Goal: Information Seeking & Learning: Learn about a topic

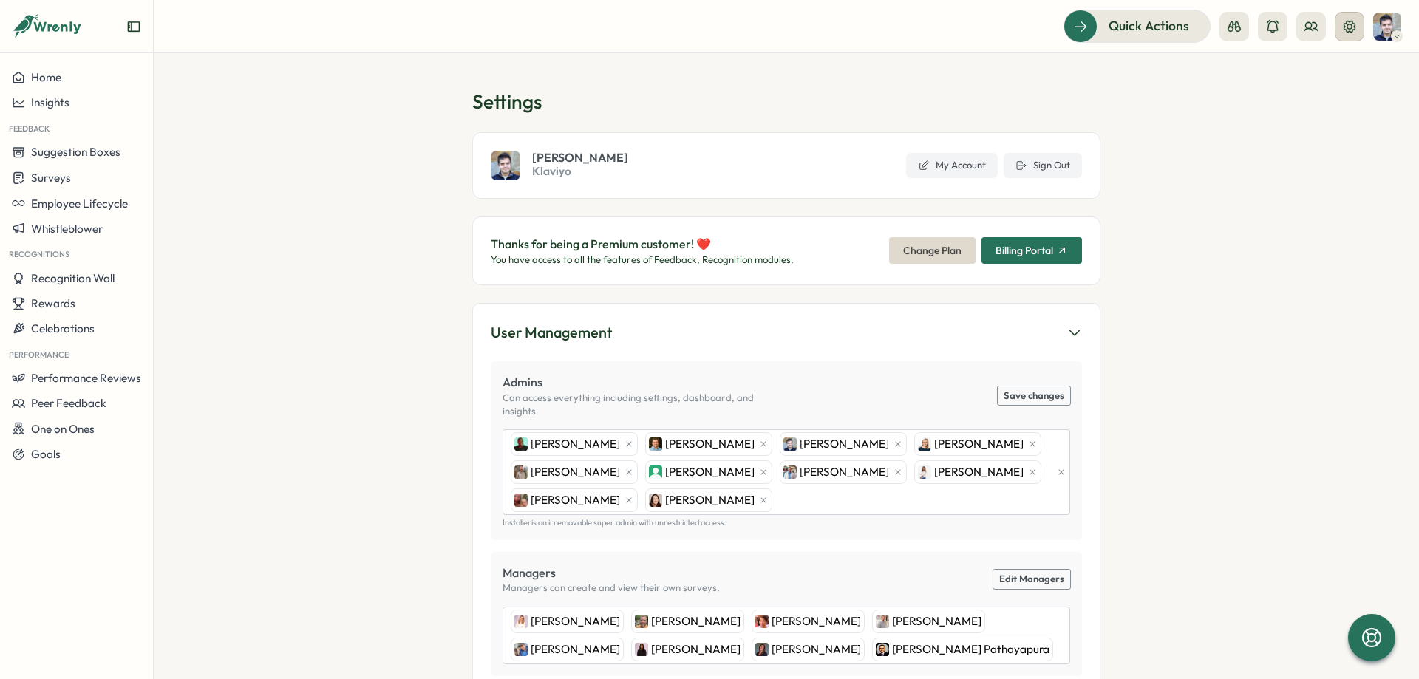
click at [1341, 25] on button at bounding box center [1350, 27] width 30 height 30
click at [1343, 33] on icon at bounding box center [1349, 26] width 15 height 15
click at [1346, 32] on icon at bounding box center [1349, 26] width 15 height 15
click at [1310, 29] on icon at bounding box center [1310, 26] width 13 height 8
click at [1287, 71] on div "Org Members" at bounding box center [1310, 73] width 93 height 16
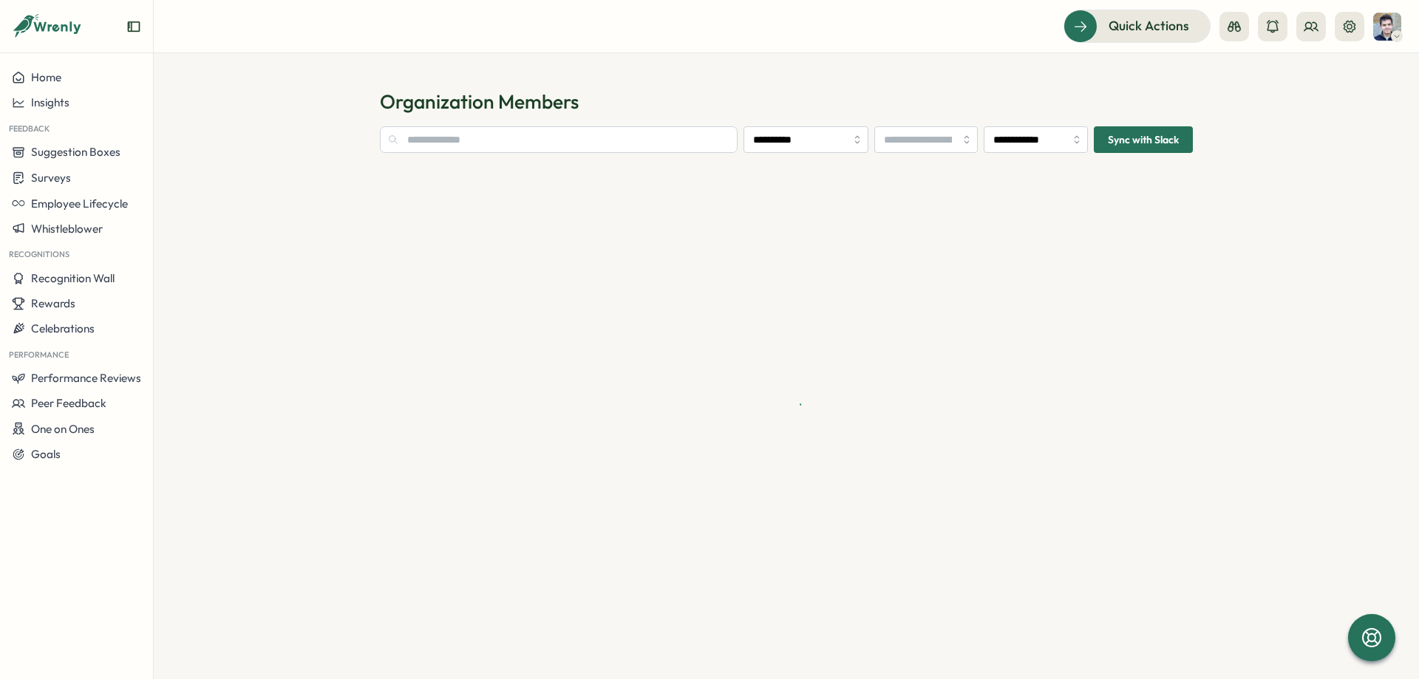
type input "**********"
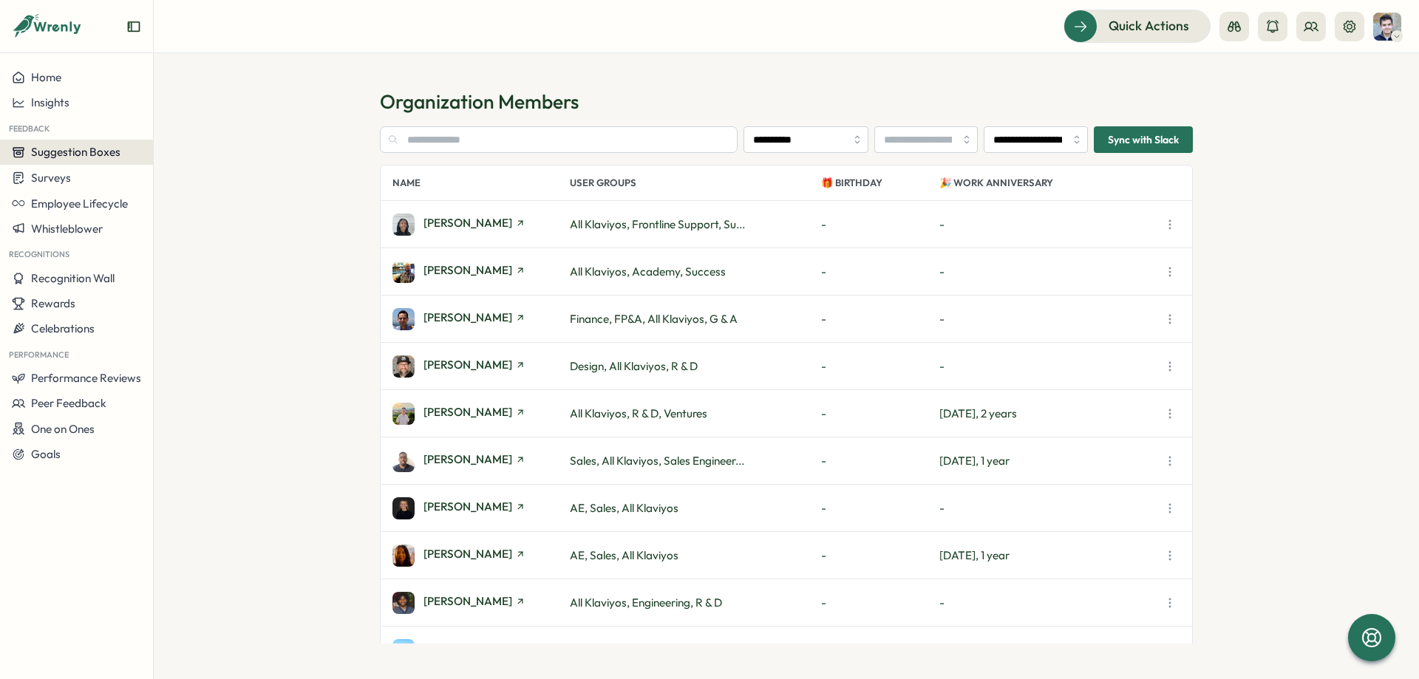
click at [100, 153] on span "Suggestion Boxes" at bounding box center [75, 152] width 89 height 14
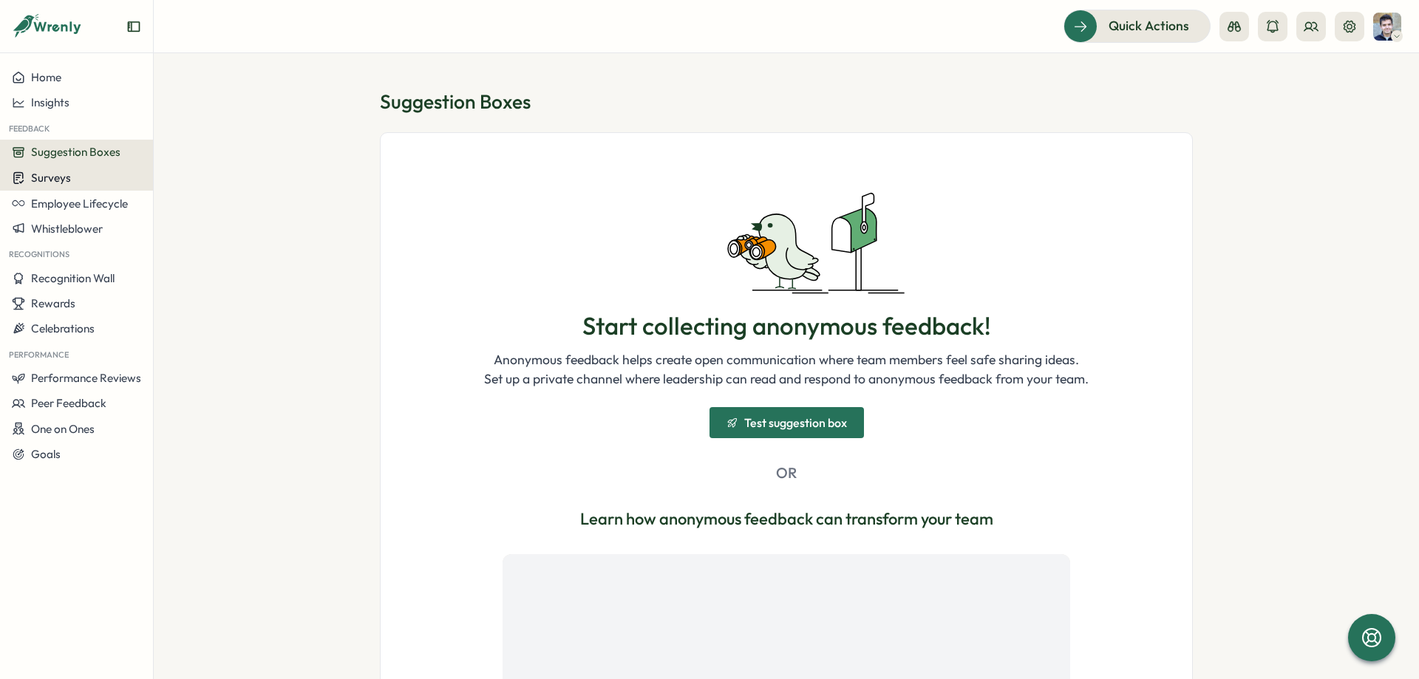
click at [104, 184] on div "Surveys" at bounding box center [76, 178] width 129 height 14
click at [219, 163] on div "Insights" at bounding box center [212, 150] width 122 height 28
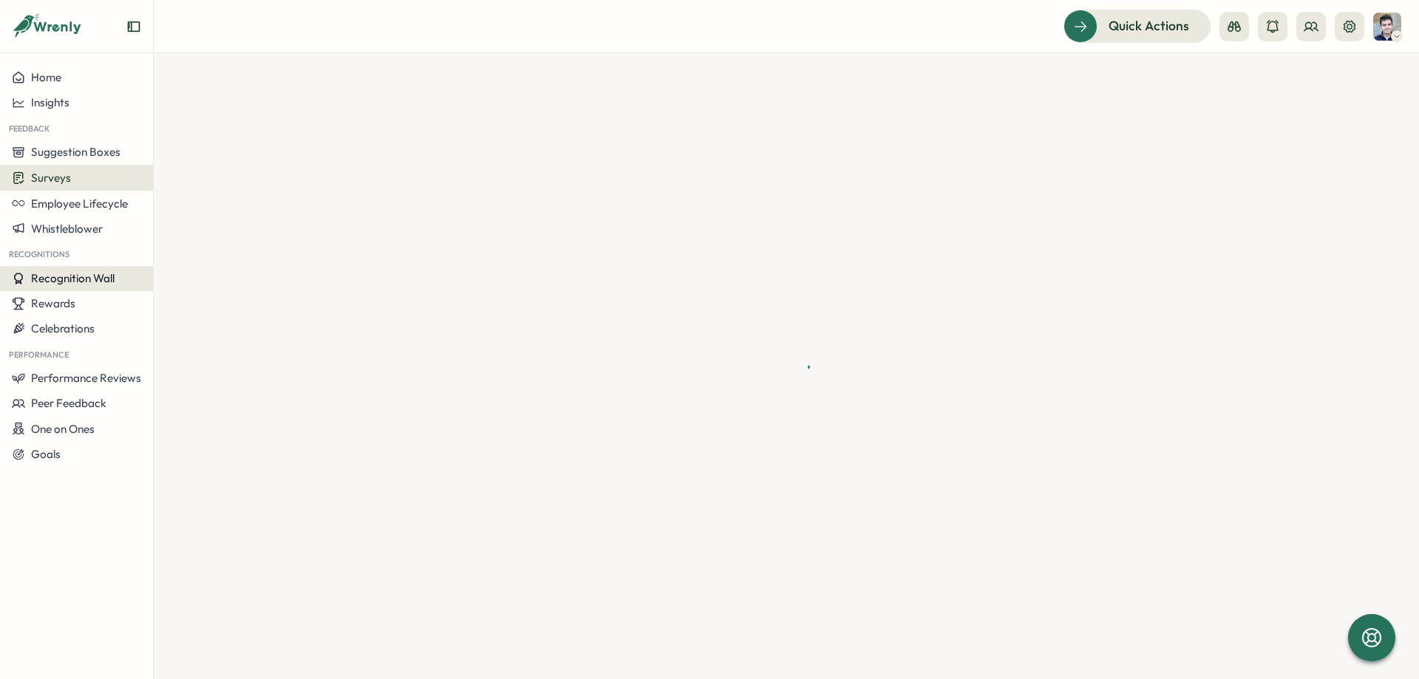
click at [105, 268] on button "Recognition Wall" at bounding box center [76, 278] width 153 height 25
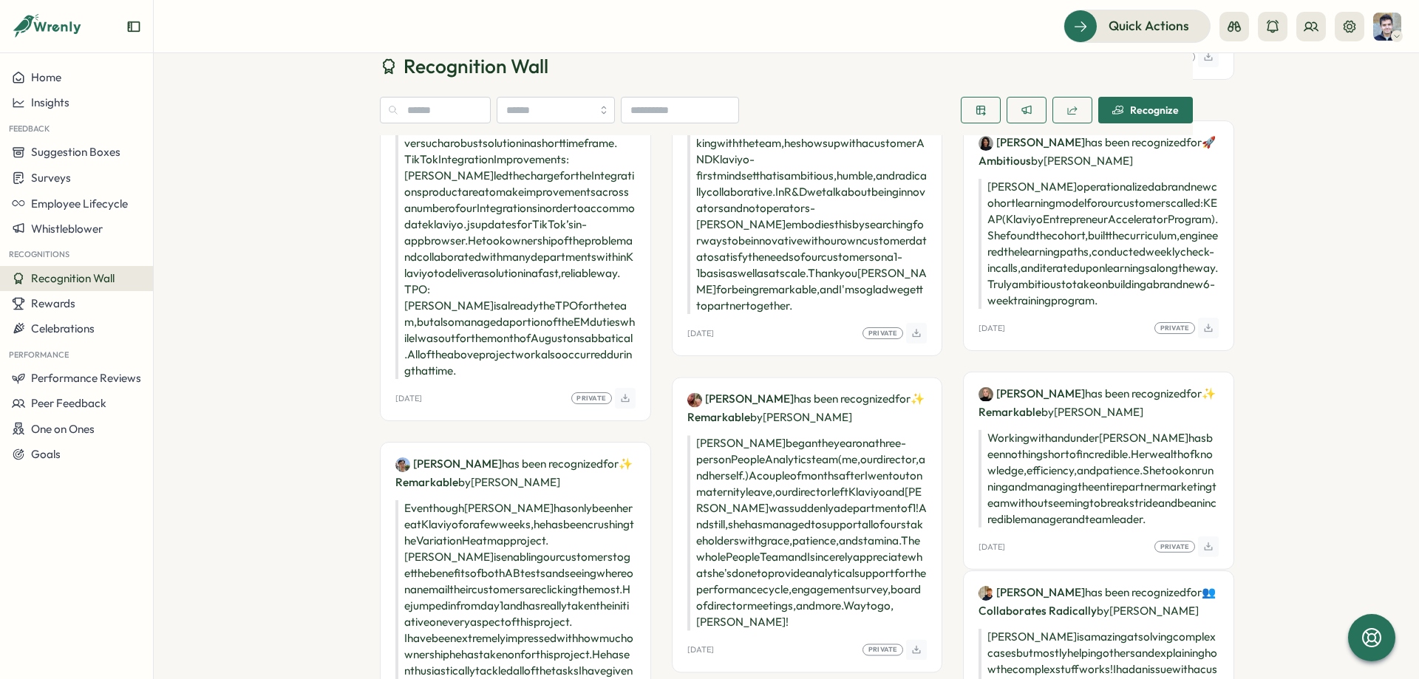
scroll to position [443, 0]
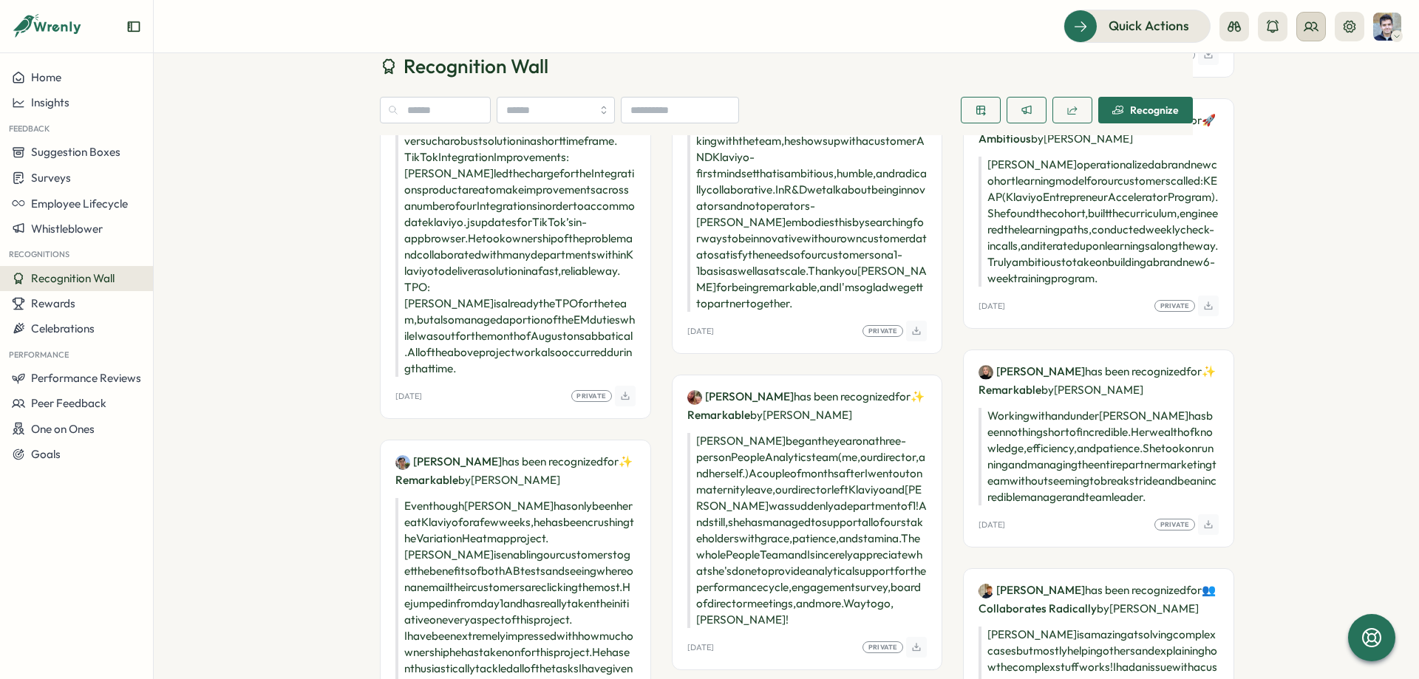
click at [1309, 28] on icon at bounding box center [1310, 26] width 13 height 8
click at [1298, 69] on div "Org Members" at bounding box center [1310, 73] width 93 height 16
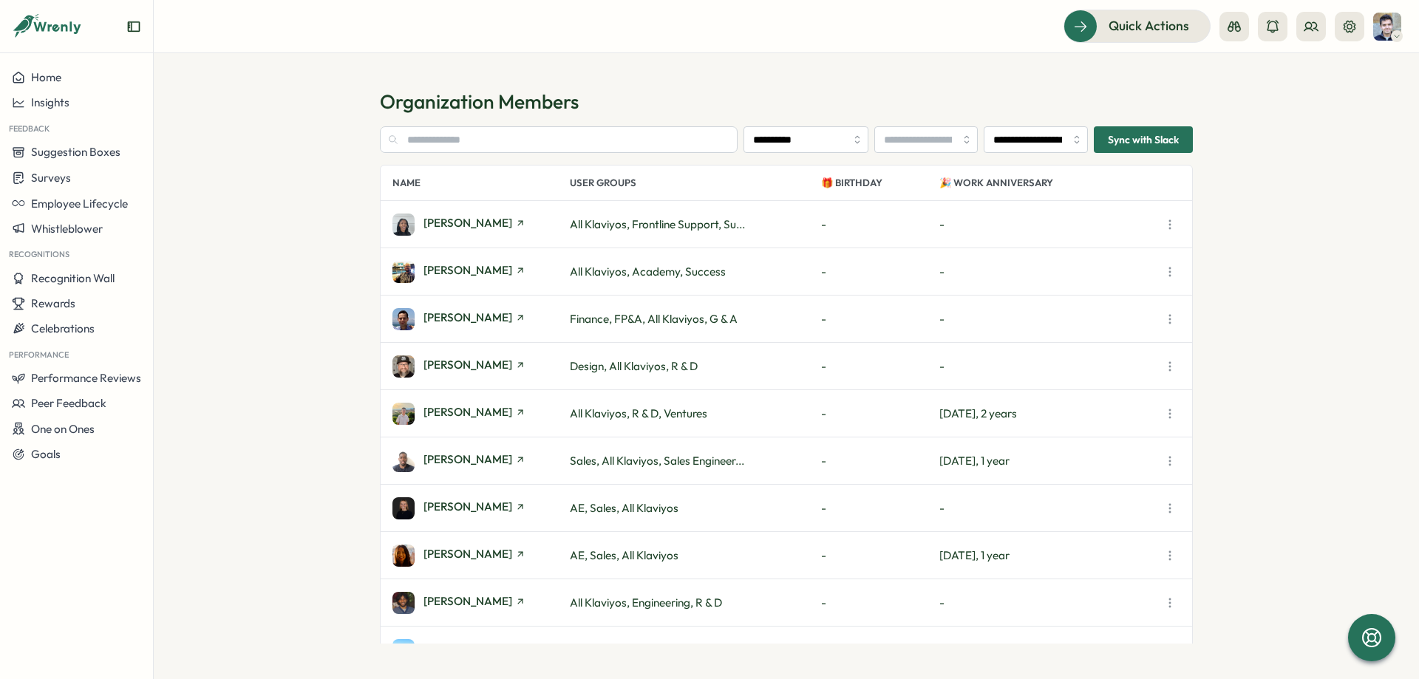
click at [740, 74] on section "**********" at bounding box center [786, 366] width 1265 height 626
click at [1047, 139] on input "**********" at bounding box center [1036, 139] width 104 height 27
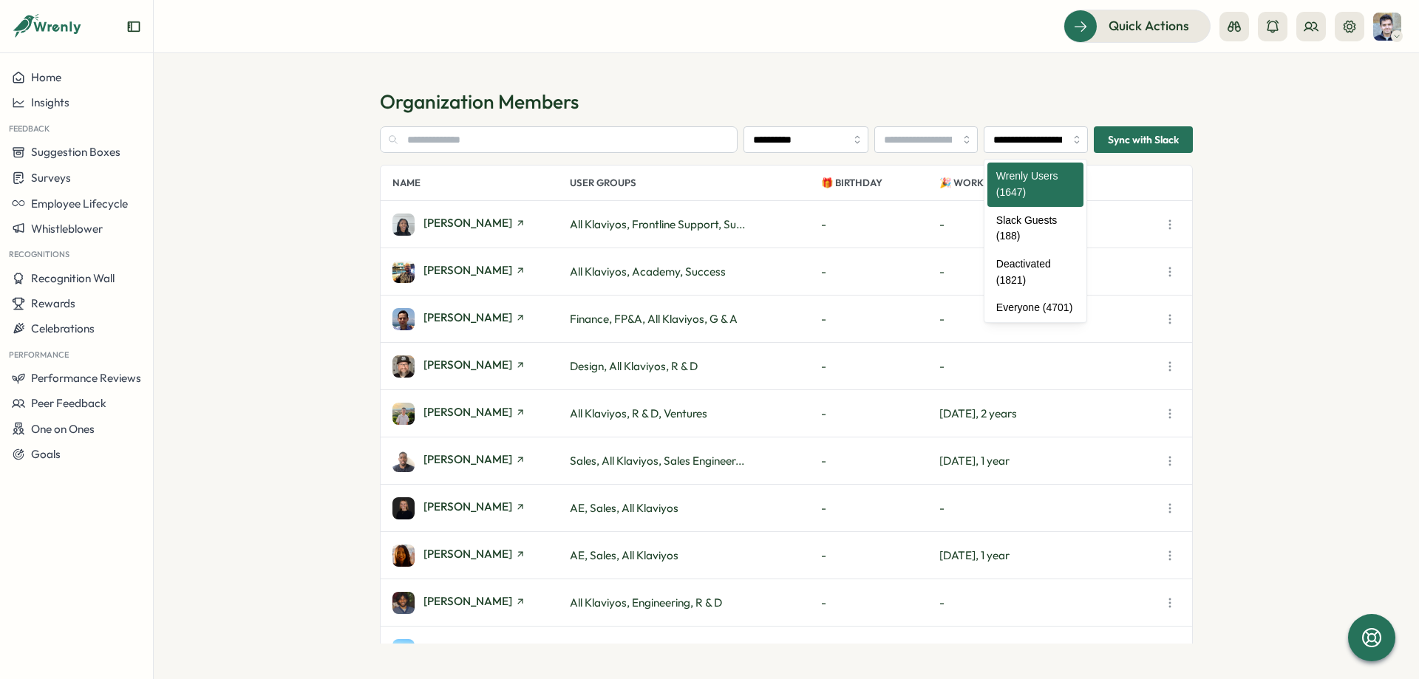
click at [902, 88] on section "**********" at bounding box center [786, 366] width 1265 height 626
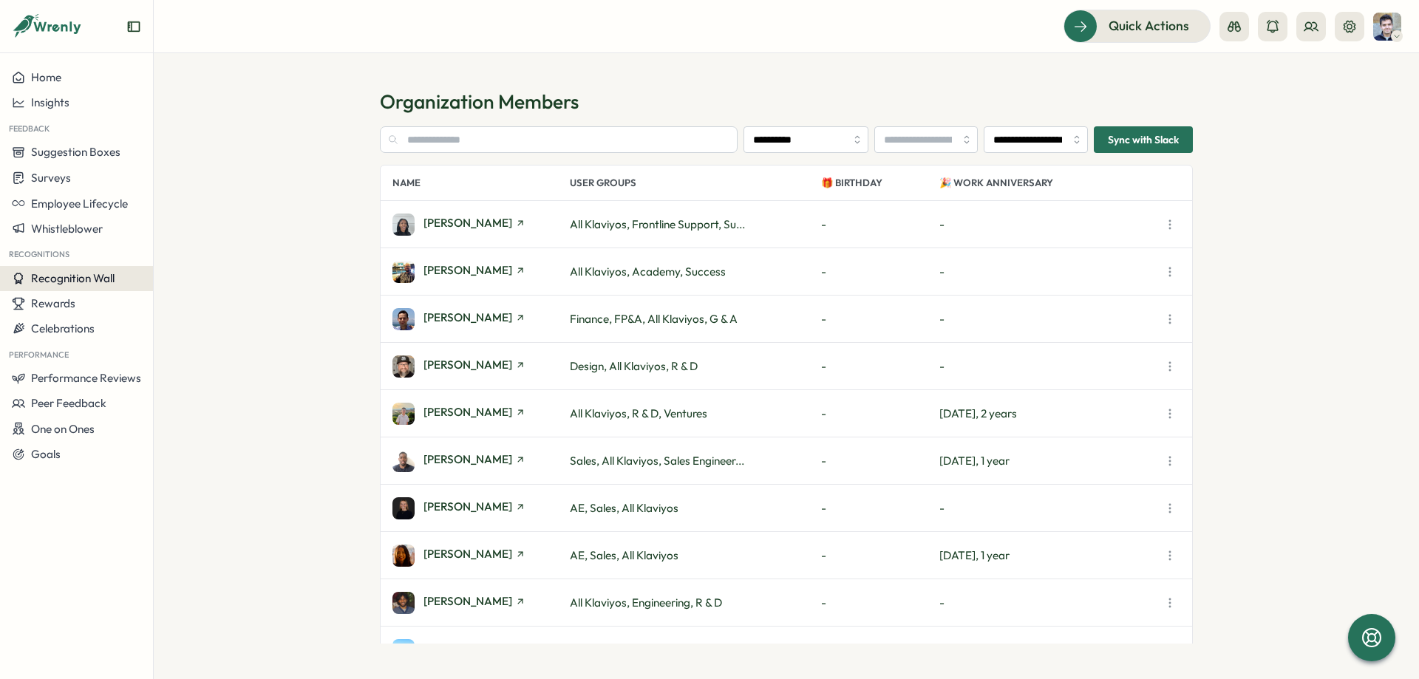
click at [104, 274] on span "Recognition Wall" at bounding box center [73, 278] width 84 height 14
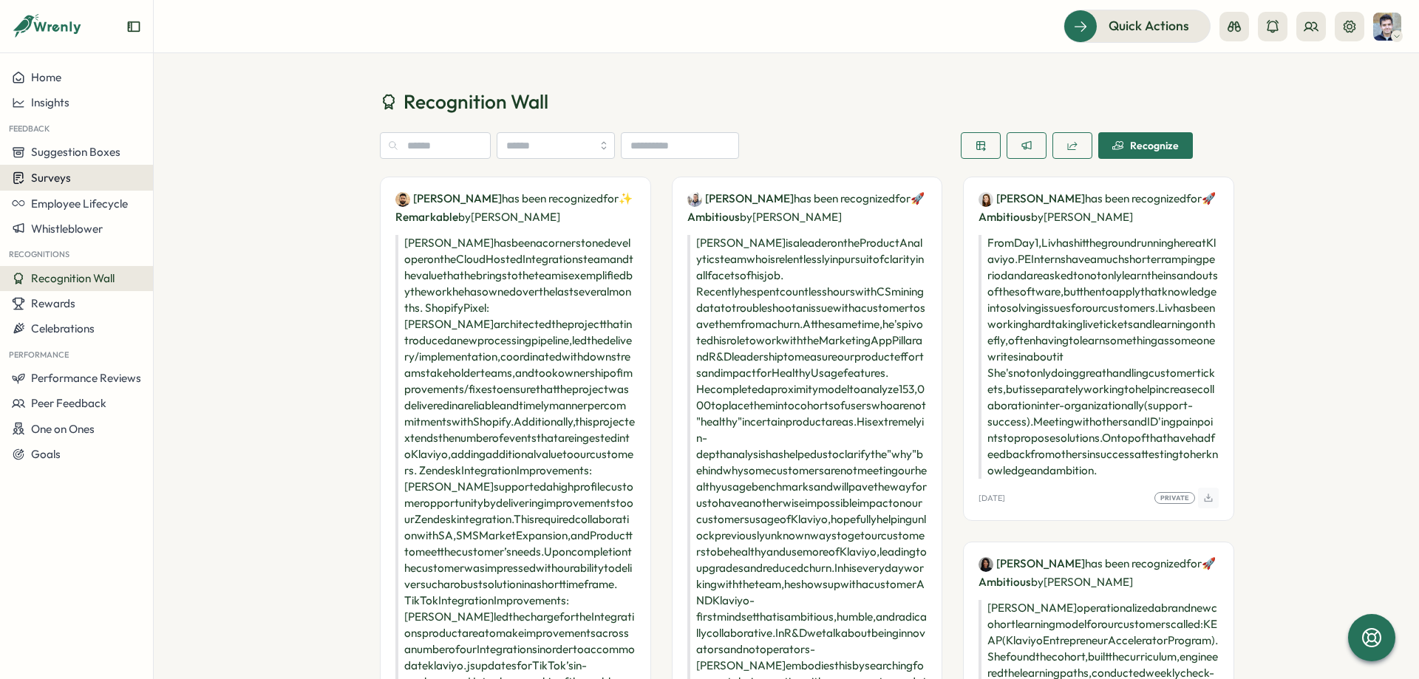
click at [102, 166] on button "Surveys" at bounding box center [76, 178] width 153 height 26
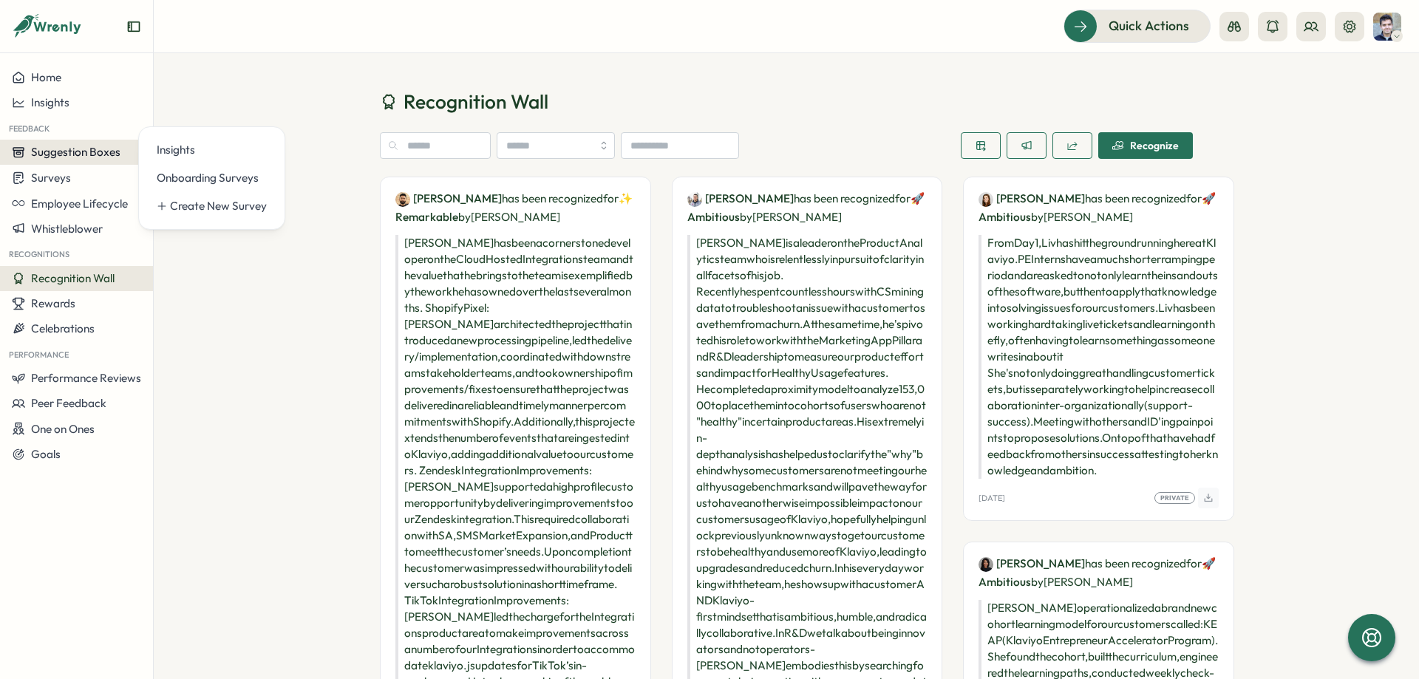
click at [115, 149] on span "Suggestion Boxes" at bounding box center [75, 152] width 89 height 14
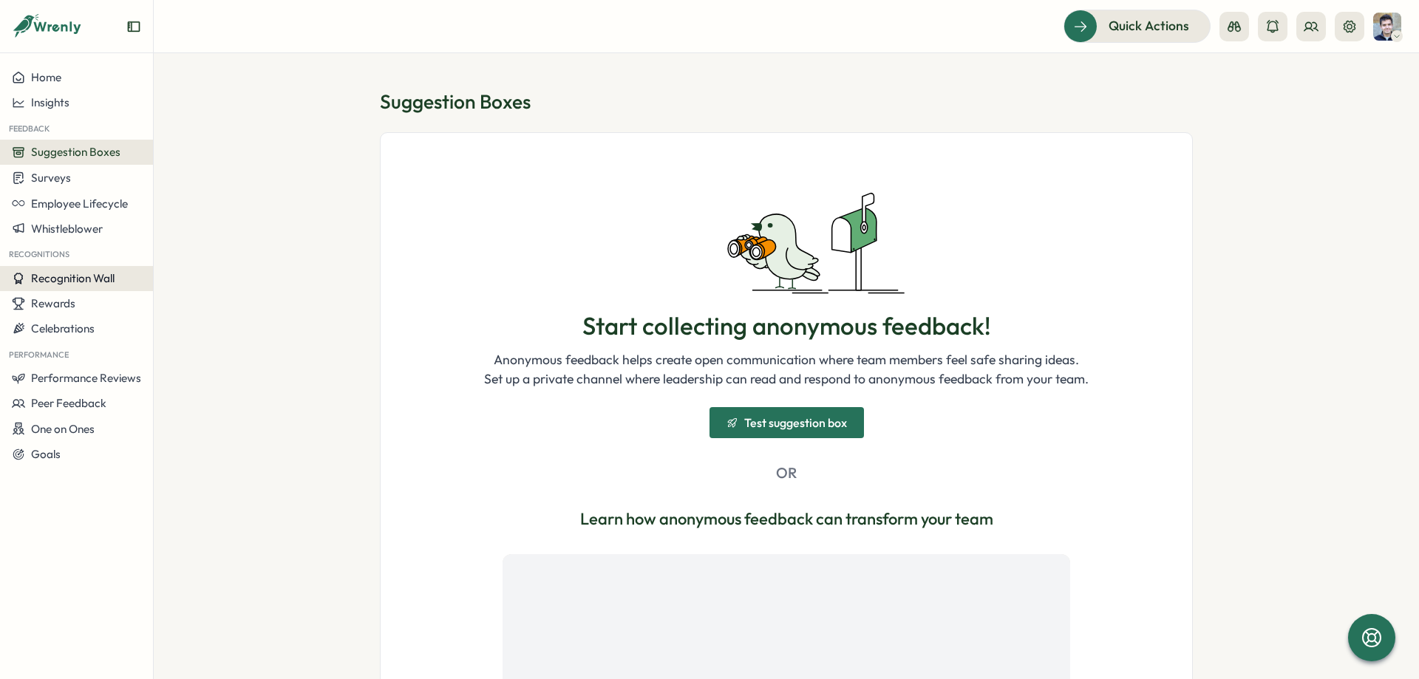
click at [75, 284] on span "Recognition Wall" at bounding box center [73, 278] width 84 height 14
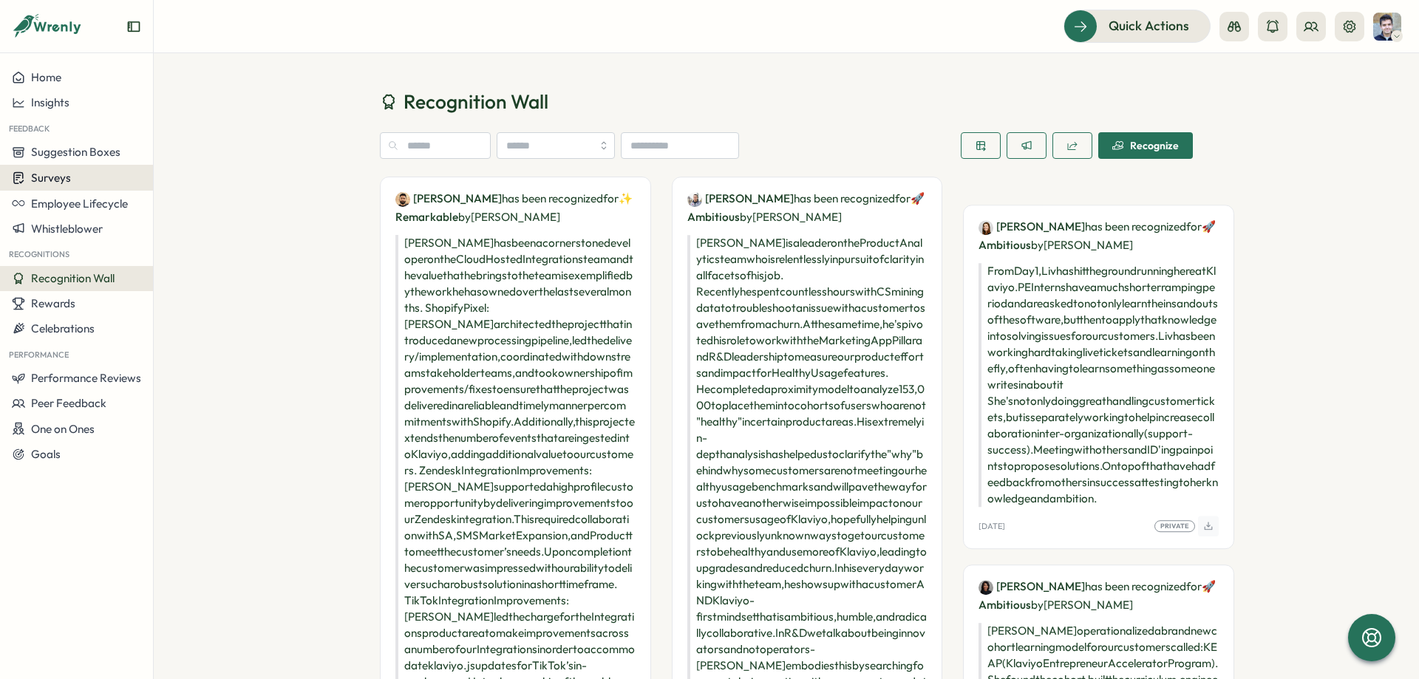
click at [102, 184] on div "Surveys" at bounding box center [76, 178] width 129 height 14
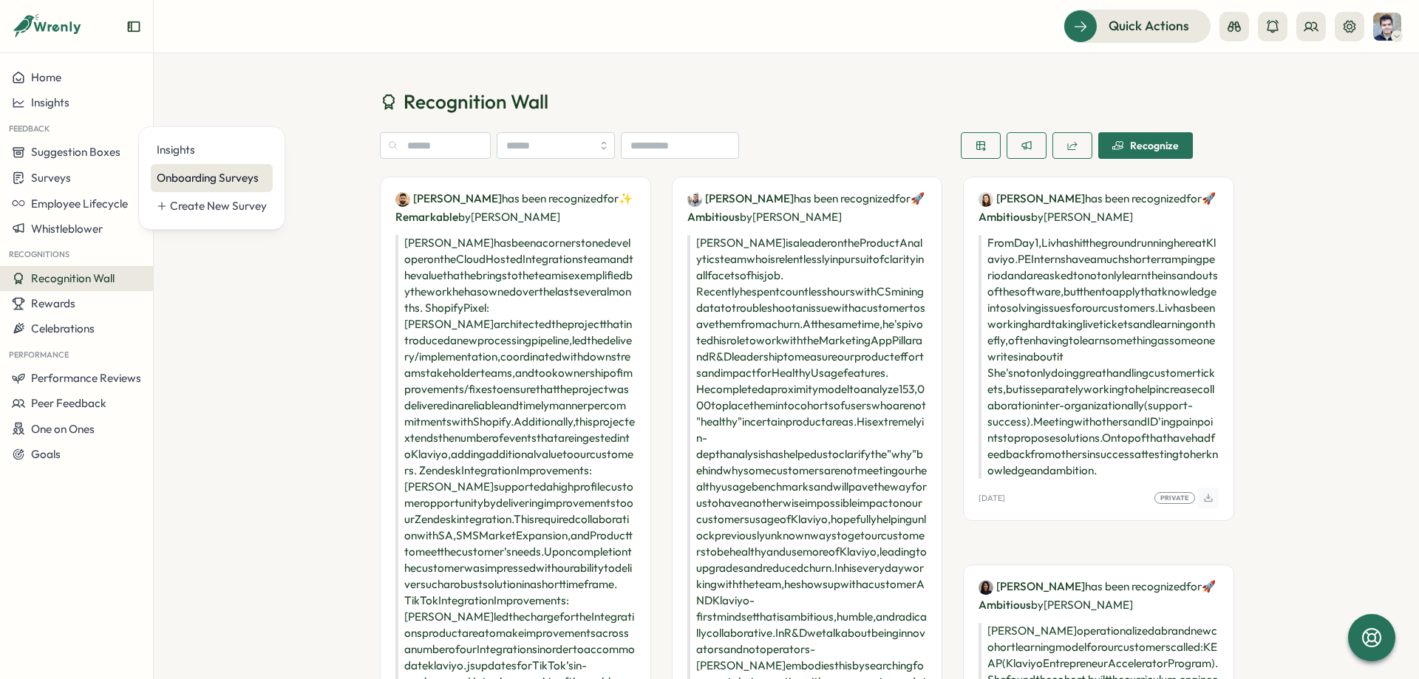
click at [178, 166] on div "Onboarding Surveys" at bounding box center [212, 178] width 122 height 28
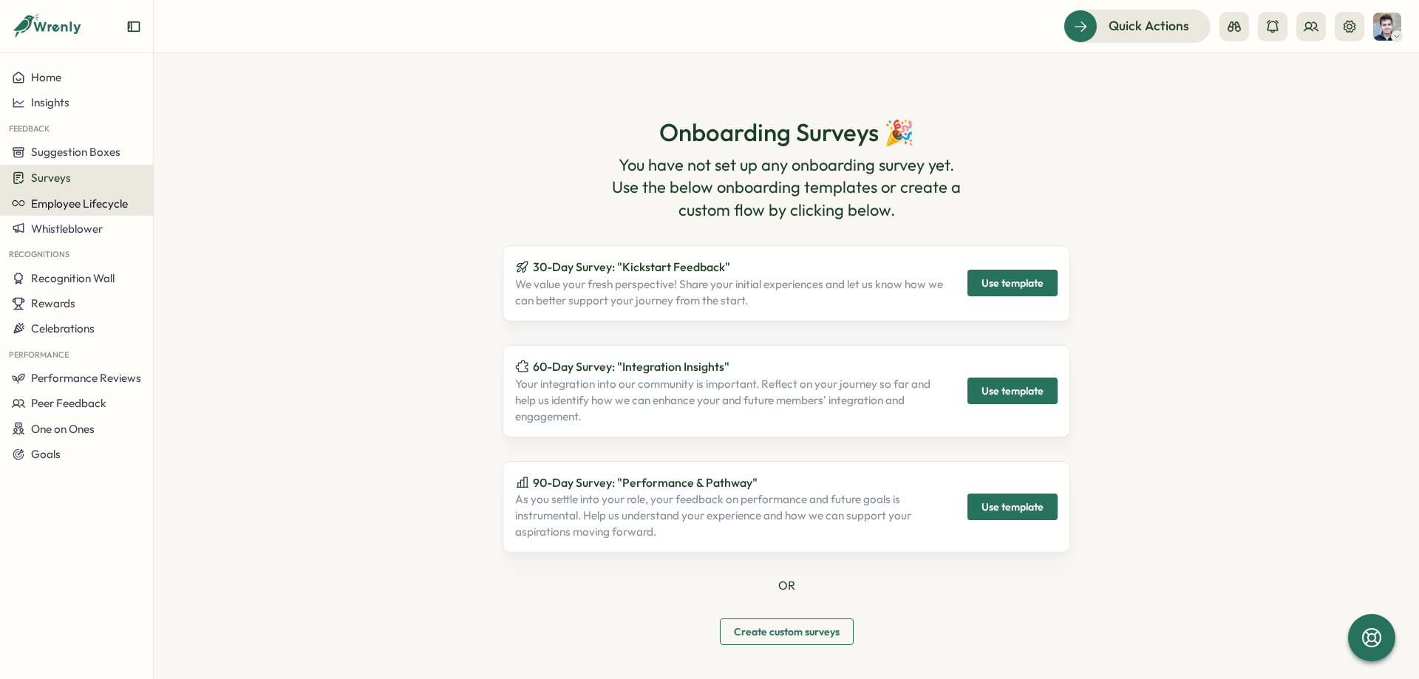
click at [105, 197] on span "Employee Lifecycle" at bounding box center [79, 204] width 97 height 14
click at [104, 185] on div "Surveys" at bounding box center [76, 178] width 129 height 14
click at [160, 150] on div "Insights" at bounding box center [212, 150] width 110 height 16
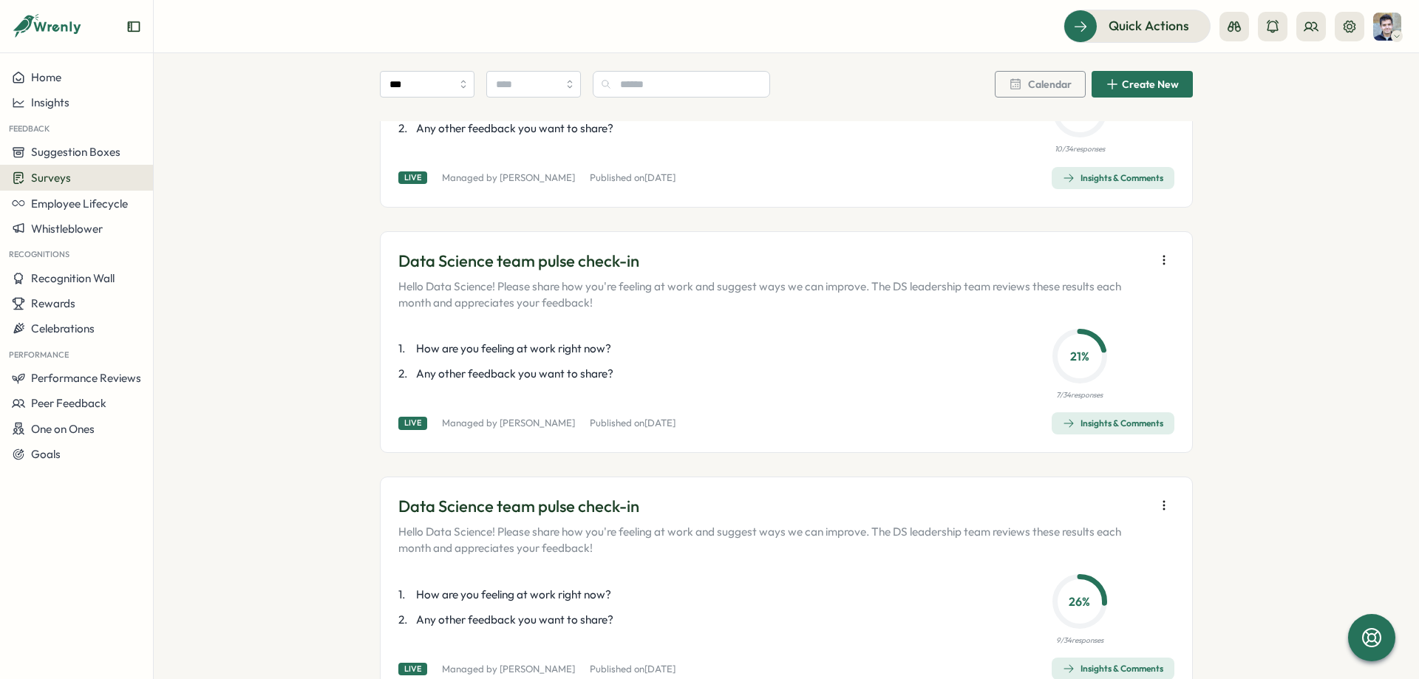
scroll to position [443, 0]
drag, startPoint x: 1068, startPoint y: 399, endPoint x: 1088, endPoint y: 398, distance: 20.7
click at [1088, 398] on p "7 / 34 responses" at bounding box center [1079, 395] width 47 height 12
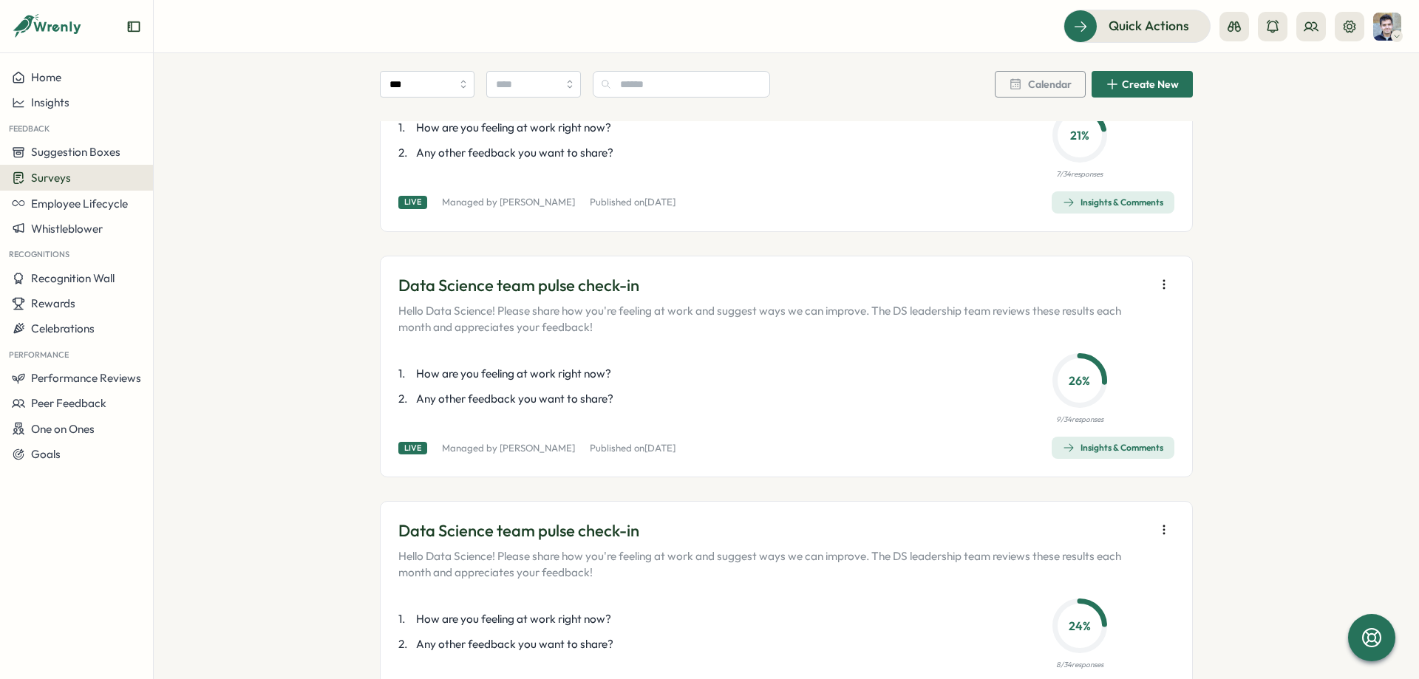
scroll to position [665, 0]
drag, startPoint x: 401, startPoint y: 283, endPoint x: 489, endPoint y: 290, distance: 88.2
click at [489, 290] on p "Data Science team pulse check-in" at bounding box center [772, 284] width 749 height 23
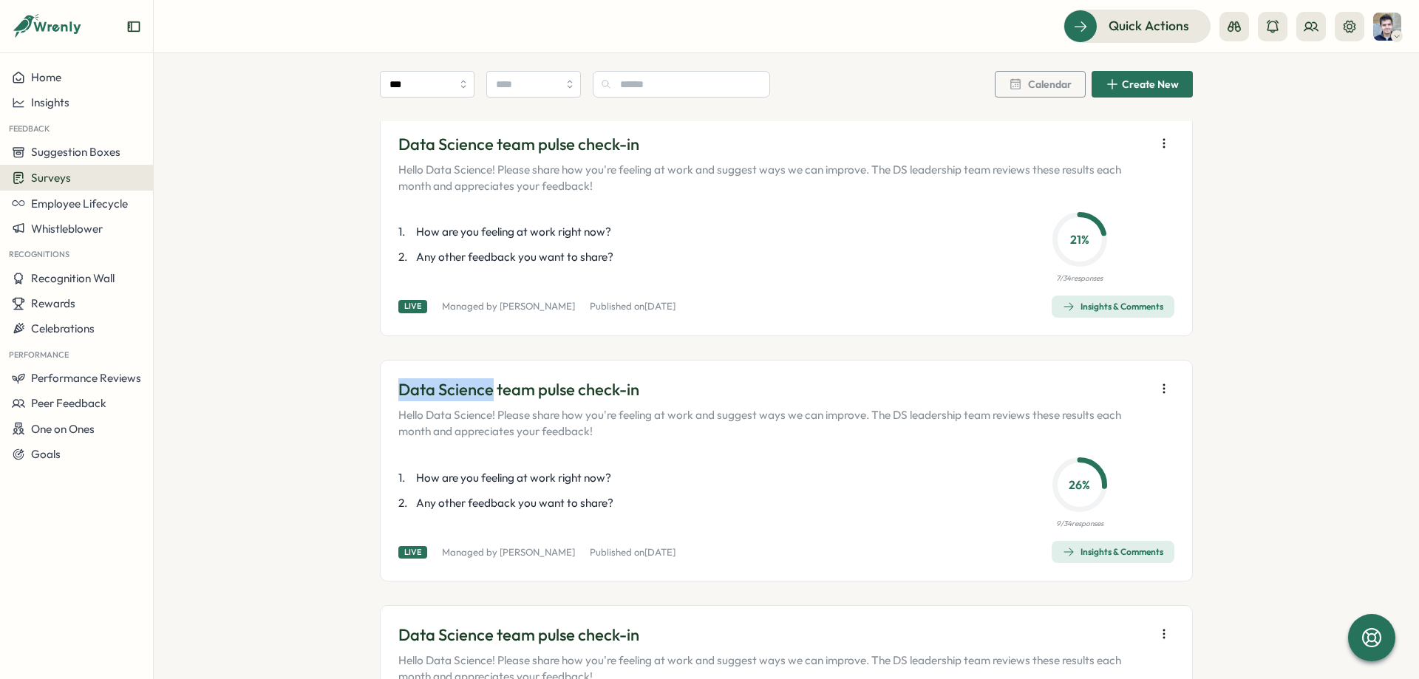
scroll to position [554, 0]
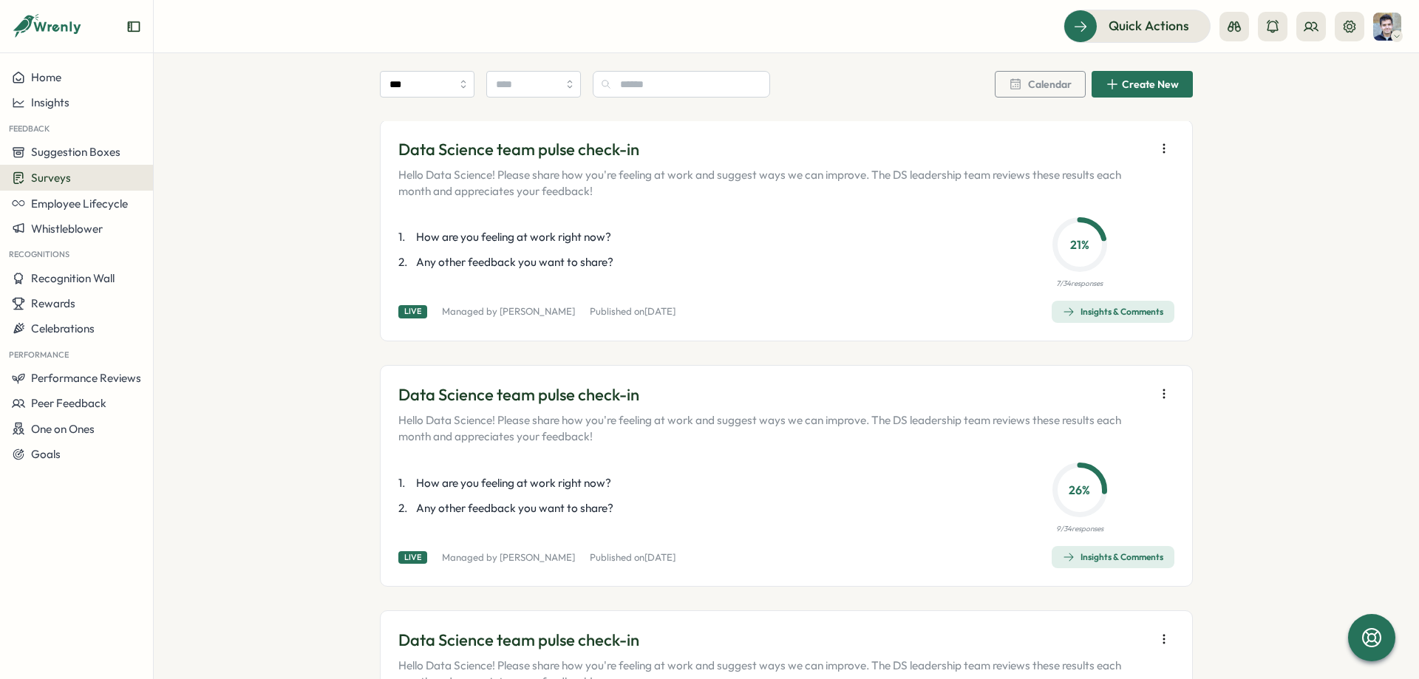
drag, startPoint x: 435, startPoint y: 409, endPoint x: 413, endPoint y: 404, distance: 22.0
click at [434, 409] on div "Data Science team pulse check-in Hello Data Science! Please share how you're fe…" at bounding box center [772, 414] width 749 height 61
drag, startPoint x: 403, startPoint y: 401, endPoint x: 493, endPoint y: 401, distance: 89.4
click at [493, 401] on p "Data Science team pulse check-in" at bounding box center [772, 395] width 749 height 23
click at [501, 313] on link "[PERSON_NAME]" at bounding box center [537, 311] width 75 height 12
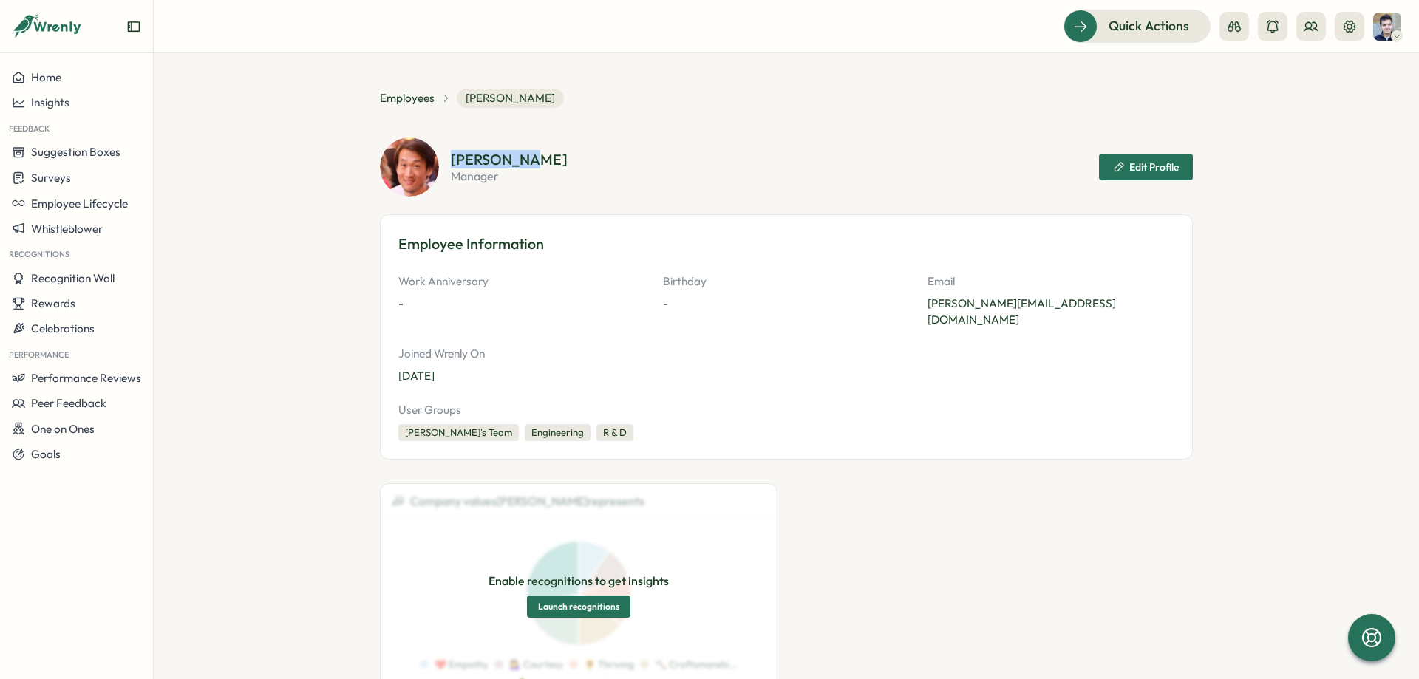
drag, startPoint x: 451, startPoint y: 154, endPoint x: 553, endPoint y: 159, distance: 102.8
click at [553, 159] on section "[PERSON_NAME] manager Edit Profile" at bounding box center [822, 167] width 742 height 30
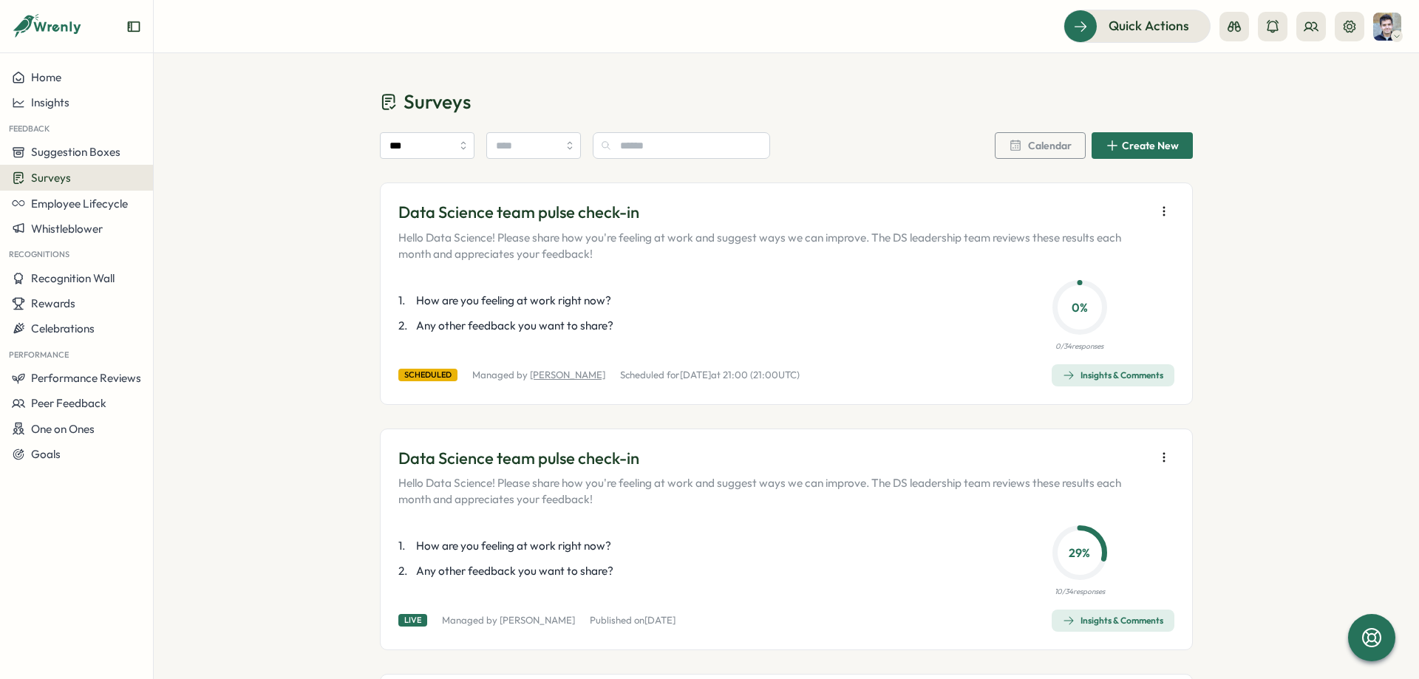
drag, startPoint x: 528, startPoint y: 375, endPoint x: 574, endPoint y: 378, distance: 45.9
click at [574, 378] on p "Managed by [PERSON_NAME]" at bounding box center [538, 375] width 133 height 13
click at [574, 378] on link "[PERSON_NAME]" at bounding box center [567, 375] width 75 height 12
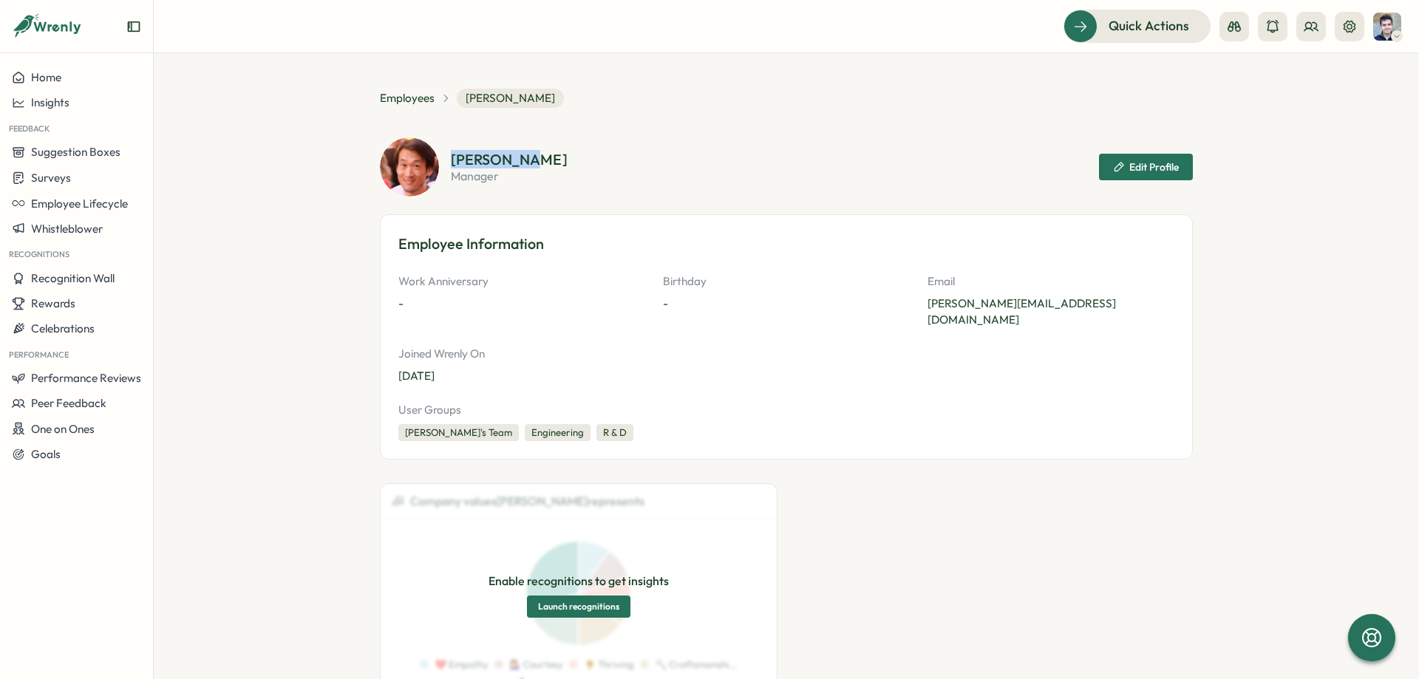
drag, startPoint x: 446, startPoint y: 149, endPoint x: 520, endPoint y: 166, distance: 76.7
click at [534, 160] on div "[PERSON_NAME] manager Edit Profile" at bounding box center [786, 166] width 813 height 59
copy h2 "[PERSON_NAME]"
drag, startPoint x: 754, startPoint y: 140, endPoint x: 720, endPoint y: 166, distance: 41.7
click at [752, 140] on div "[PERSON_NAME] manager Edit Profile" at bounding box center [786, 166] width 813 height 59
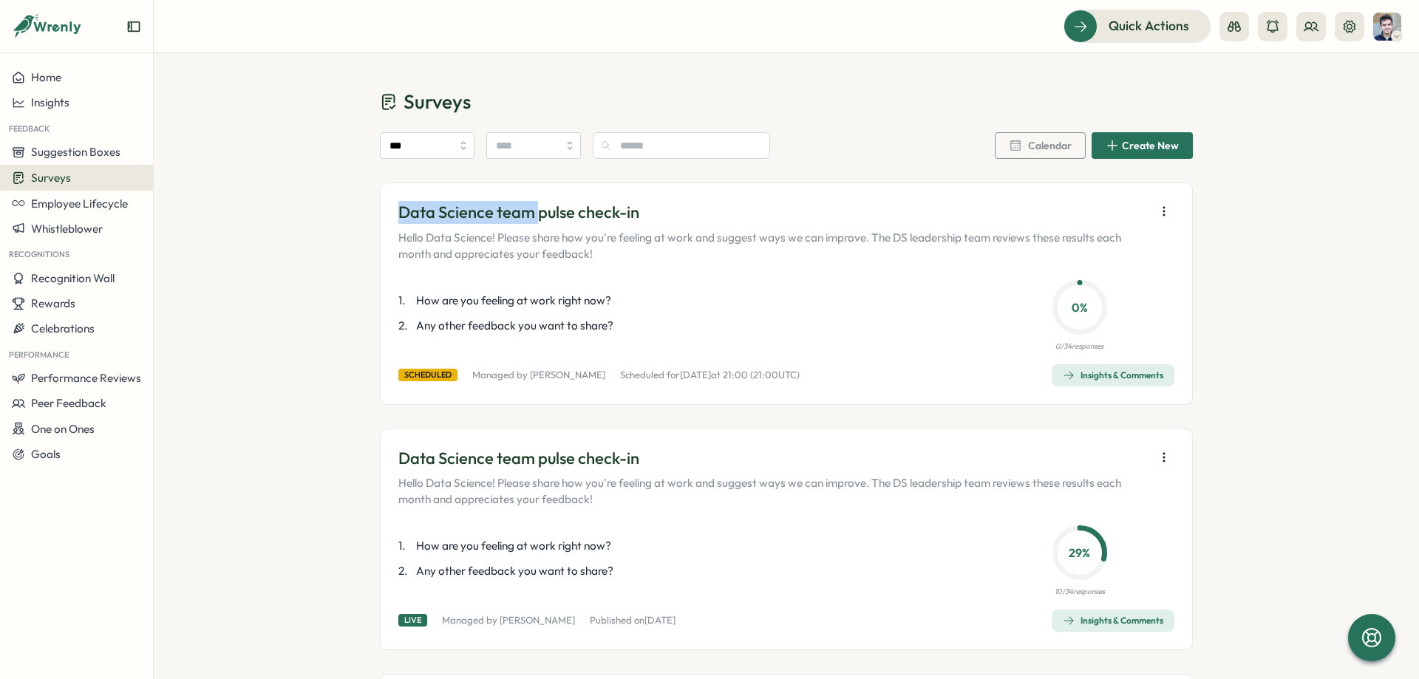
drag, startPoint x: 398, startPoint y: 208, endPoint x: 536, endPoint y: 217, distance: 138.5
click at [536, 217] on p "Data Science team pulse check-in" at bounding box center [772, 212] width 749 height 23
copy p "Data Science team"
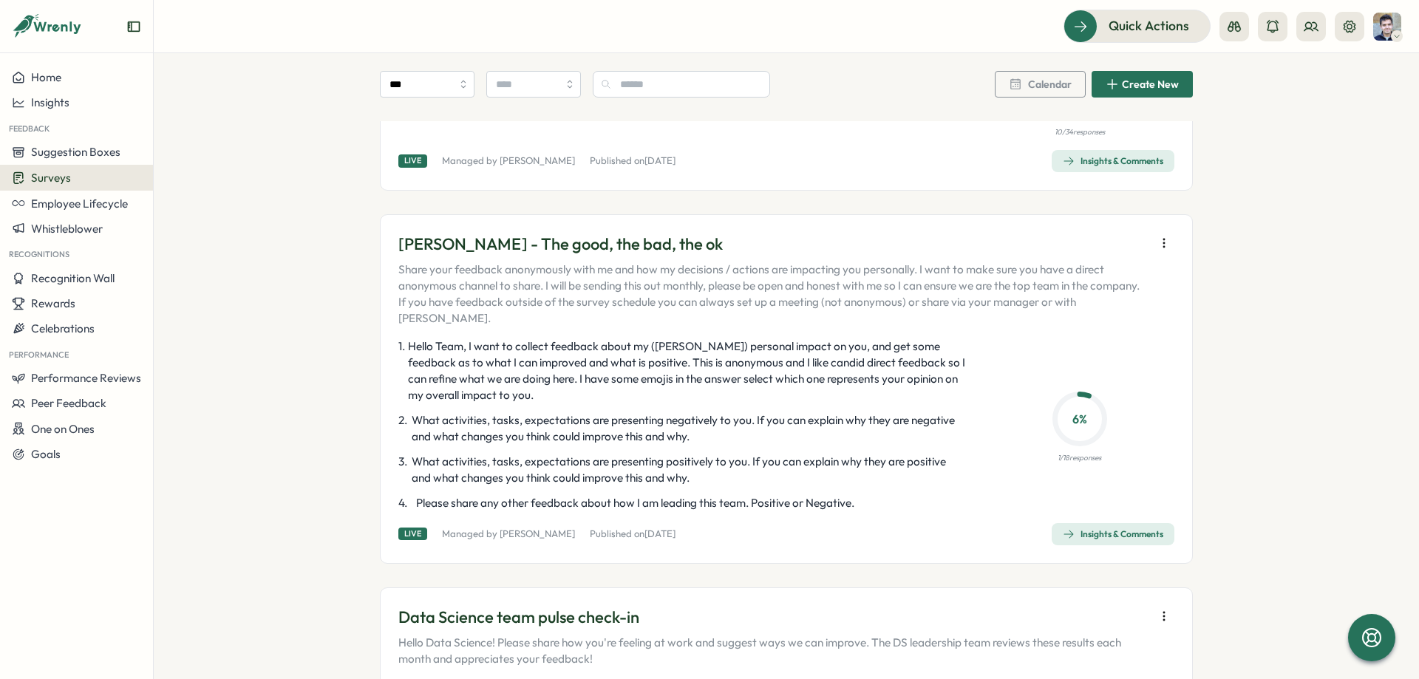
scroll to position [1441, 0]
drag, startPoint x: 656, startPoint y: 350, endPoint x: 725, endPoint y: 351, distance: 68.7
click at [725, 351] on span "Hello Team, I want to collect feedback about my ([PERSON_NAME]) personal impact…" at bounding box center [687, 371] width 559 height 65
click at [544, 535] on link "[PERSON_NAME]" at bounding box center [537, 534] width 75 height 12
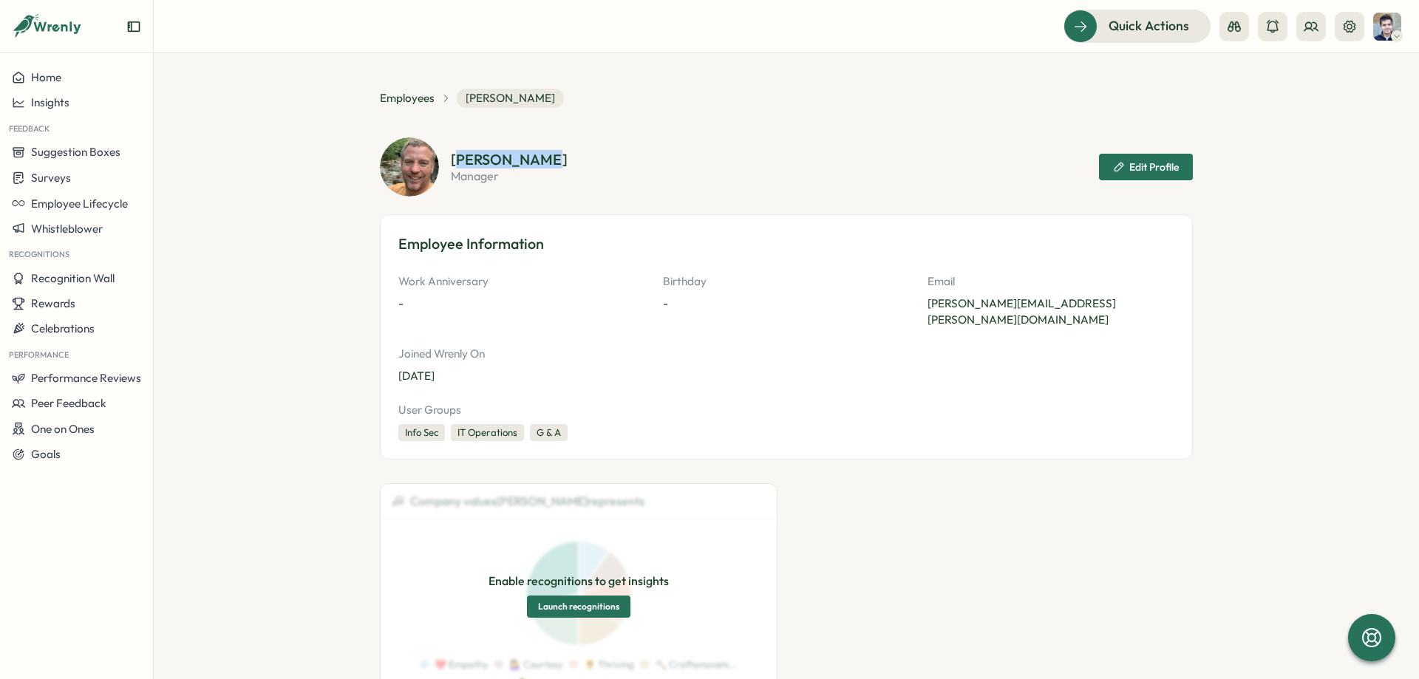
drag, startPoint x: 455, startPoint y: 158, endPoint x: 544, endPoint y: 157, distance: 88.7
click at [544, 157] on section "[PERSON_NAME] manager Edit Profile" at bounding box center [822, 167] width 742 height 30
click at [538, 160] on section "[PERSON_NAME] manager Edit Profile" at bounding box center [822, 167] width 742 height 30
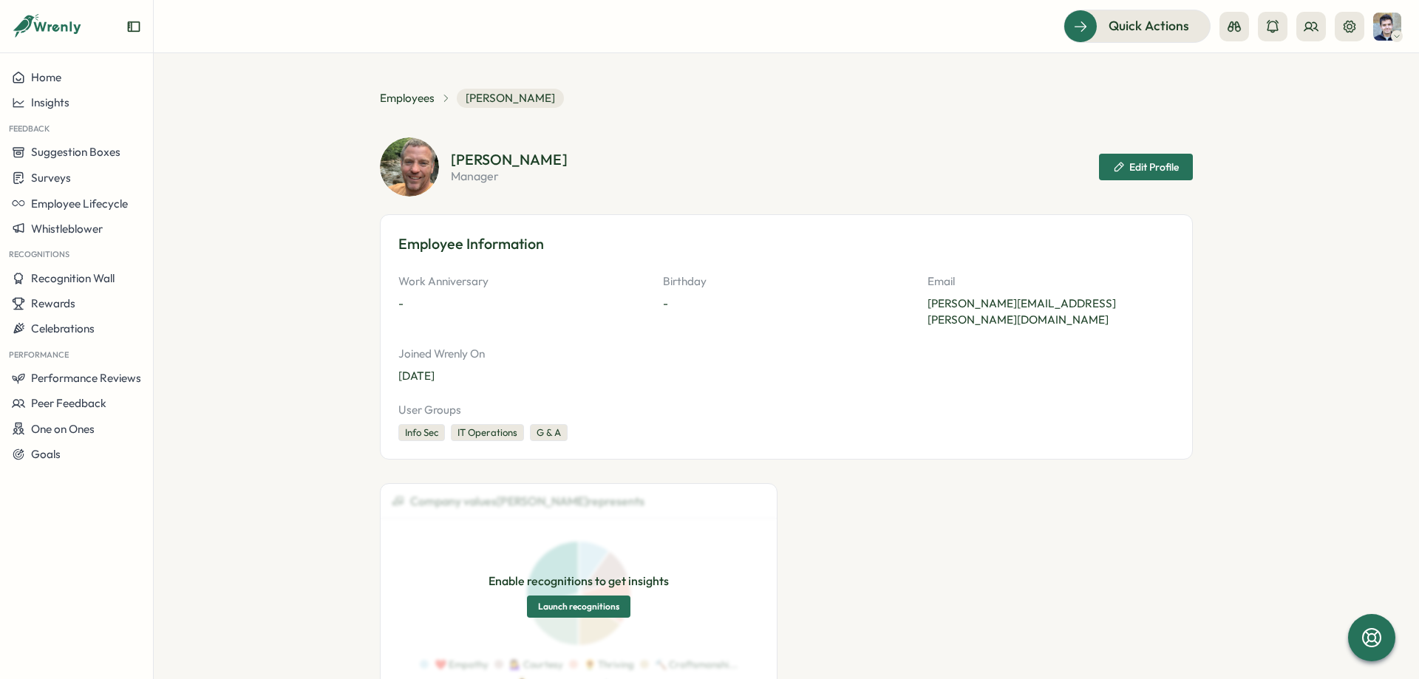
drag, startPoint x: 688, startPoint y: 200, endPoint x: 698, endPoint y: 209, distance: 13.6
click at [689, 200] on div "[PERSON_NAME] manager Edit Profile Employee Information Work Anniversary - Birt…" at bounding box center [786, 298] width 813 height 322
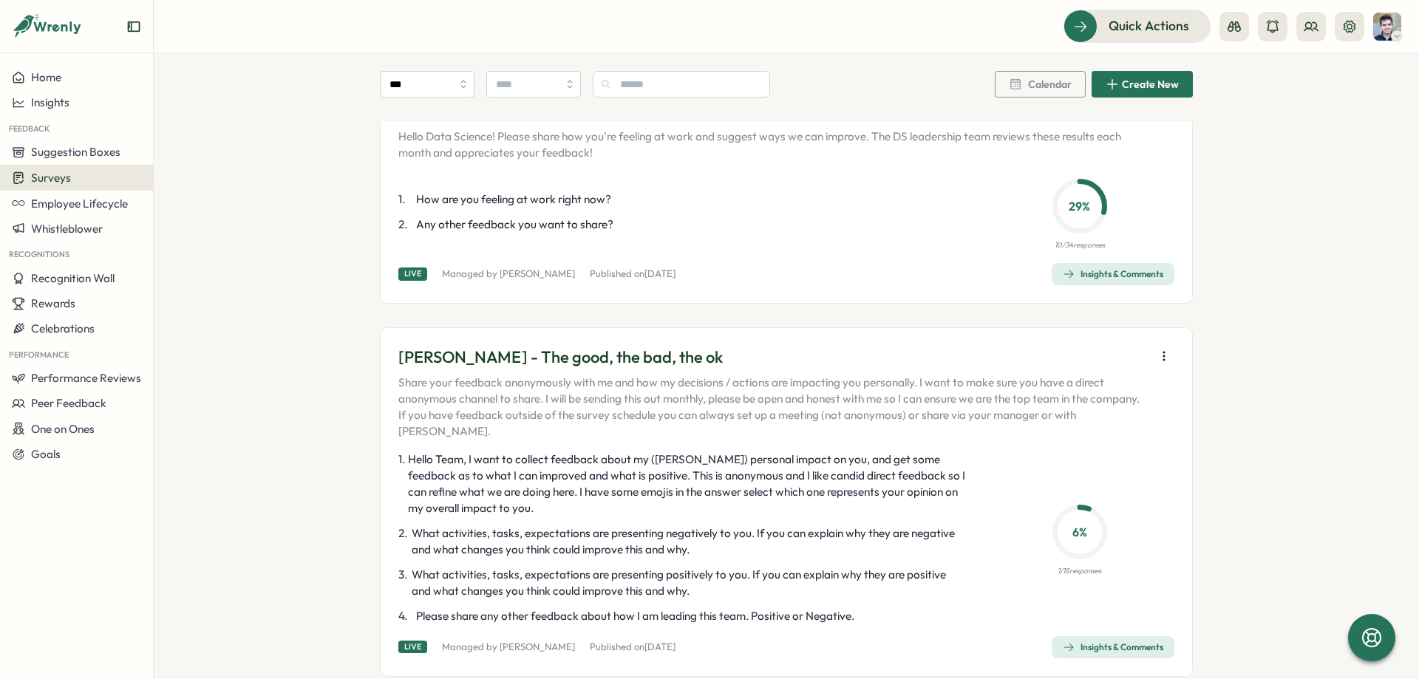
scroll to position [1330, 0]
click at [1162, 353] on icon "button" at bounding box center [1163, 354] width 15 height 15
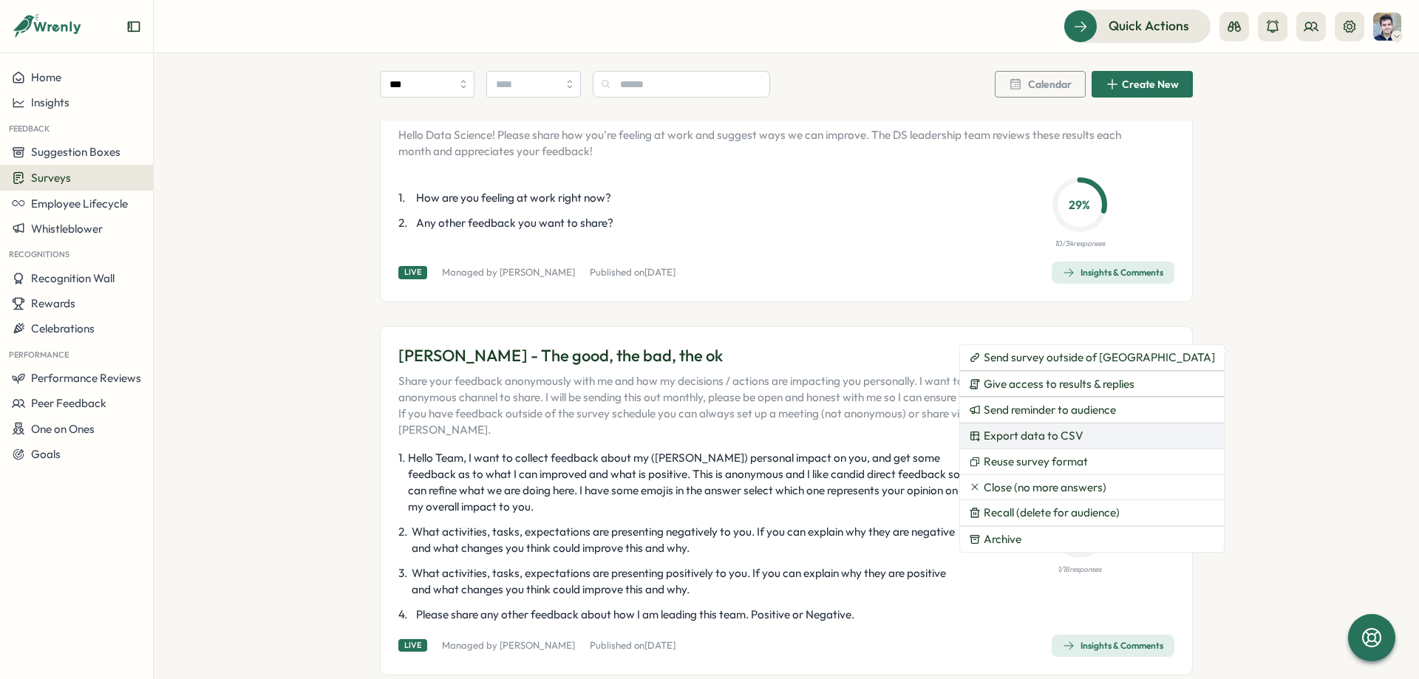
click at [1083, 437] on button "Export data to CSV" at bounding box center [1092, 435] width 264 height 25
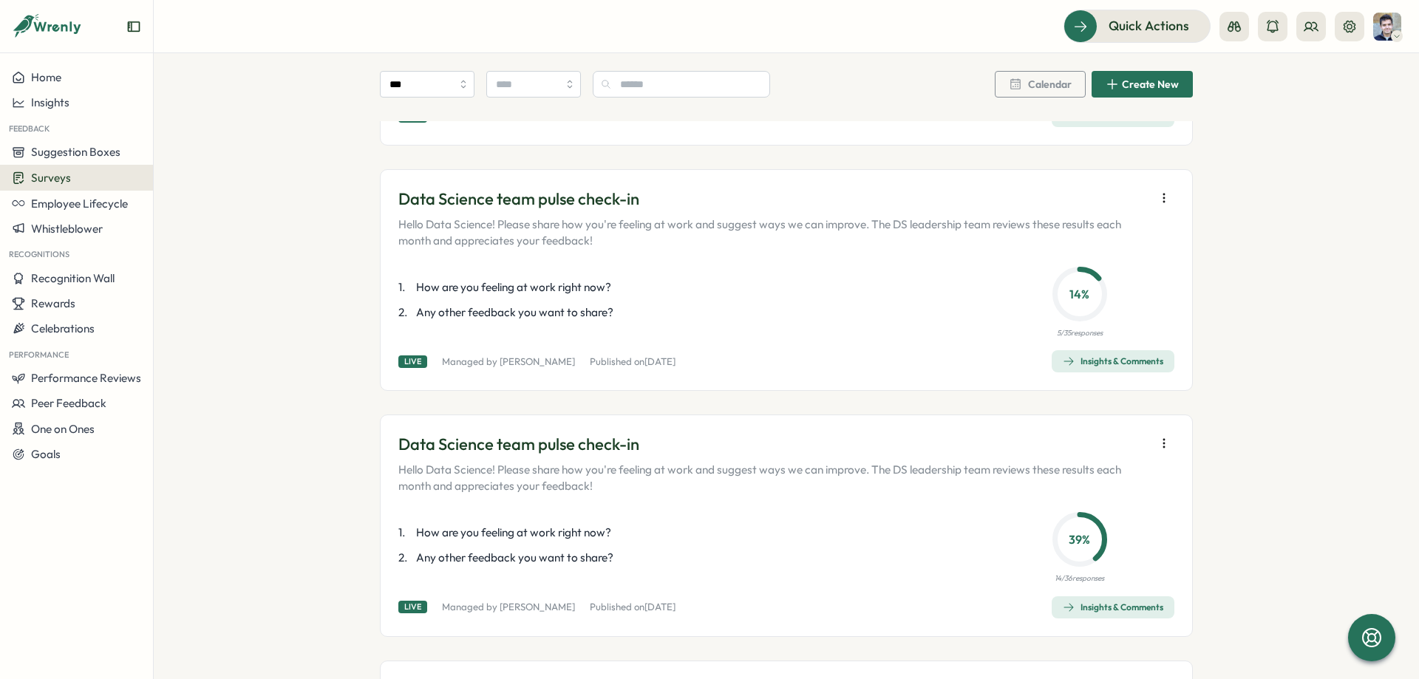
scroll to position [6429, 0]
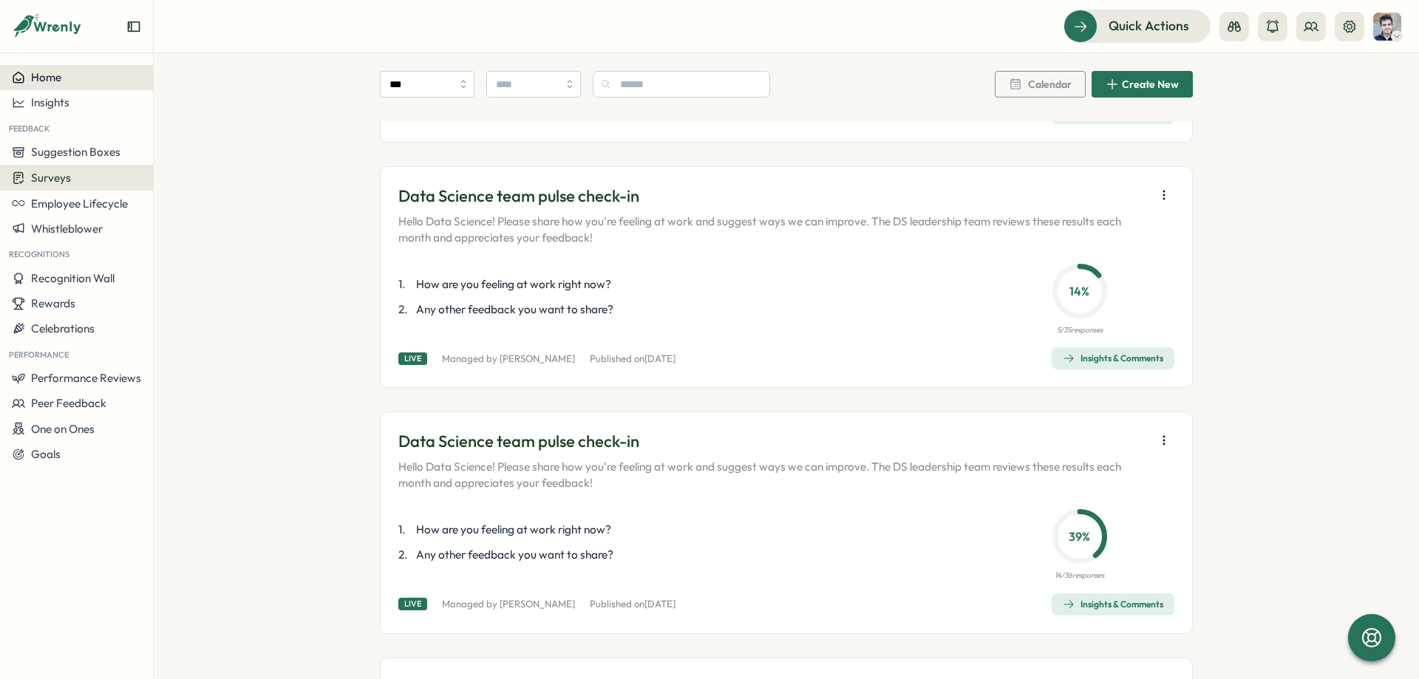
click at [19, 78] on icon at bounding box center [18, 77] width 13 height 13
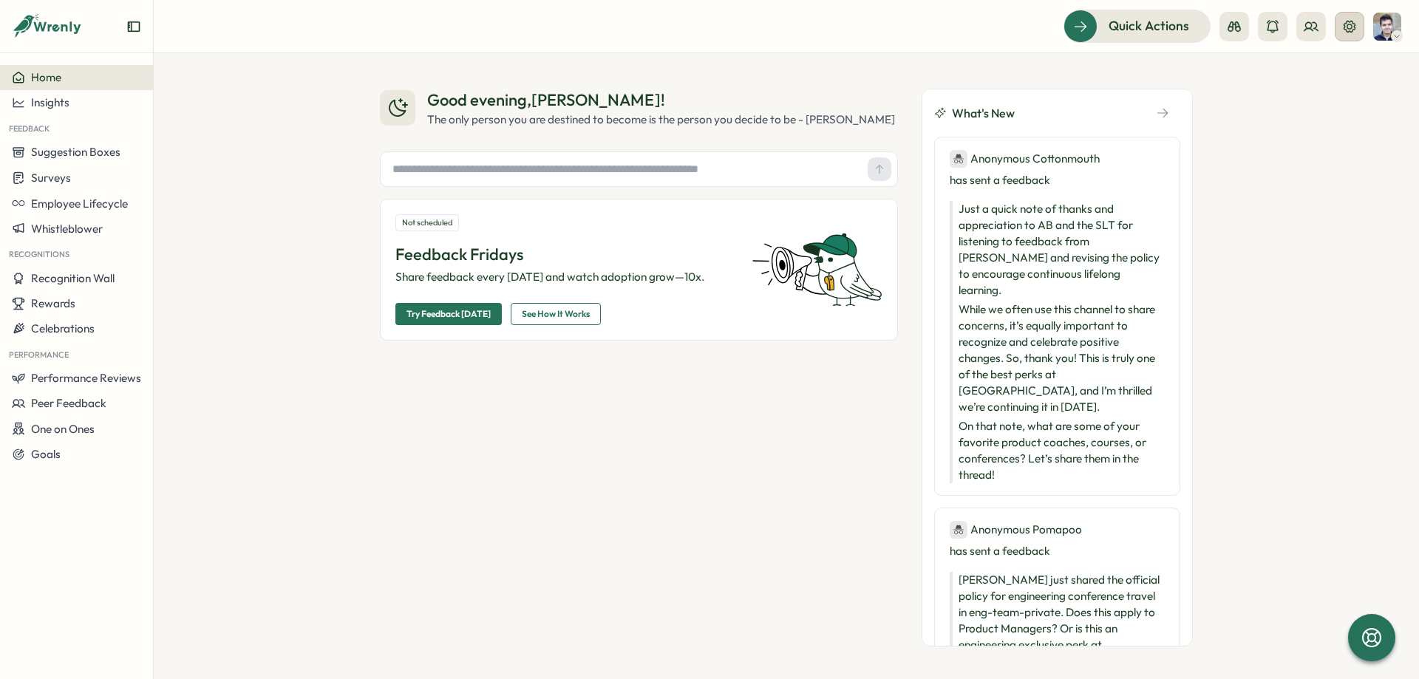
click at [1348, 29] on icon at bounding box center [1349, 26] width 12 height 12
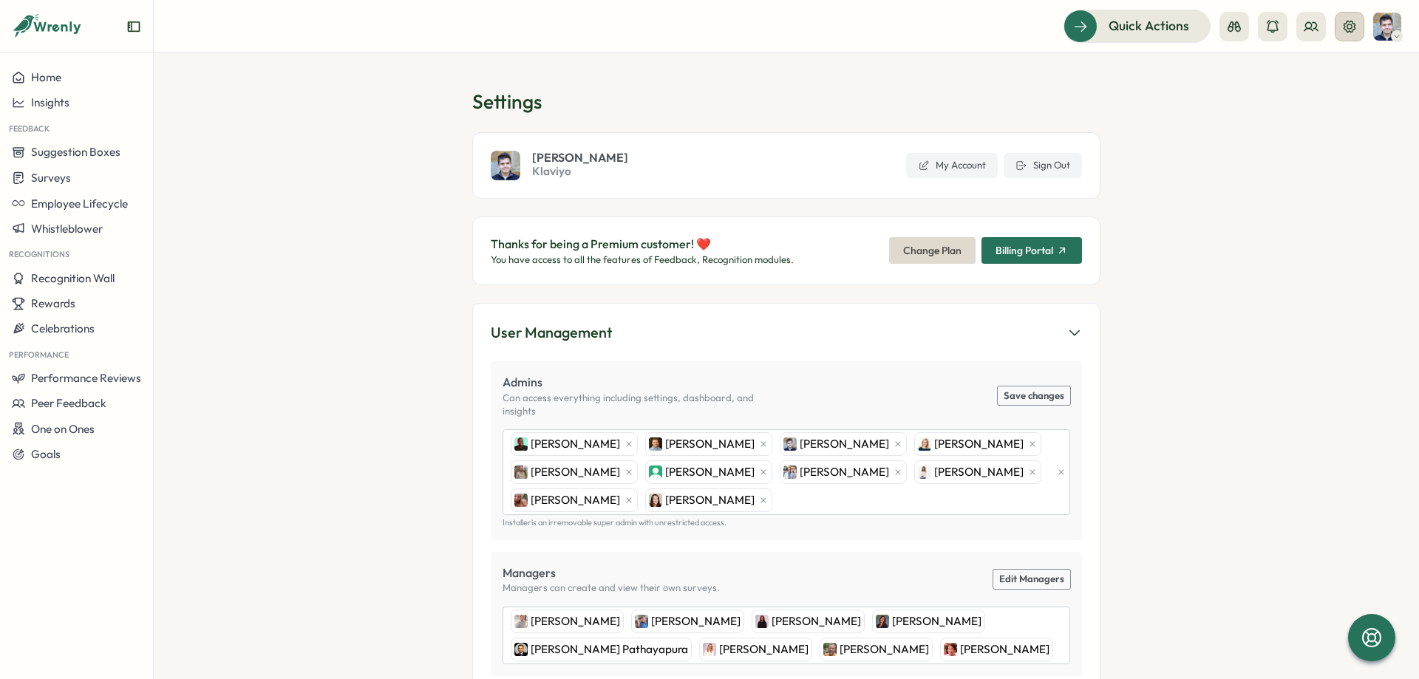
click at [1351, 24] on icon at bounding box center [1349, 26] width 12 height 12
click at [1339, 30] on button at bounding box center [1350, 27] width 30 height 30
click at [1061, 165] on span "Sign Out" at bounding box center [1051, 165] width 37 height 13
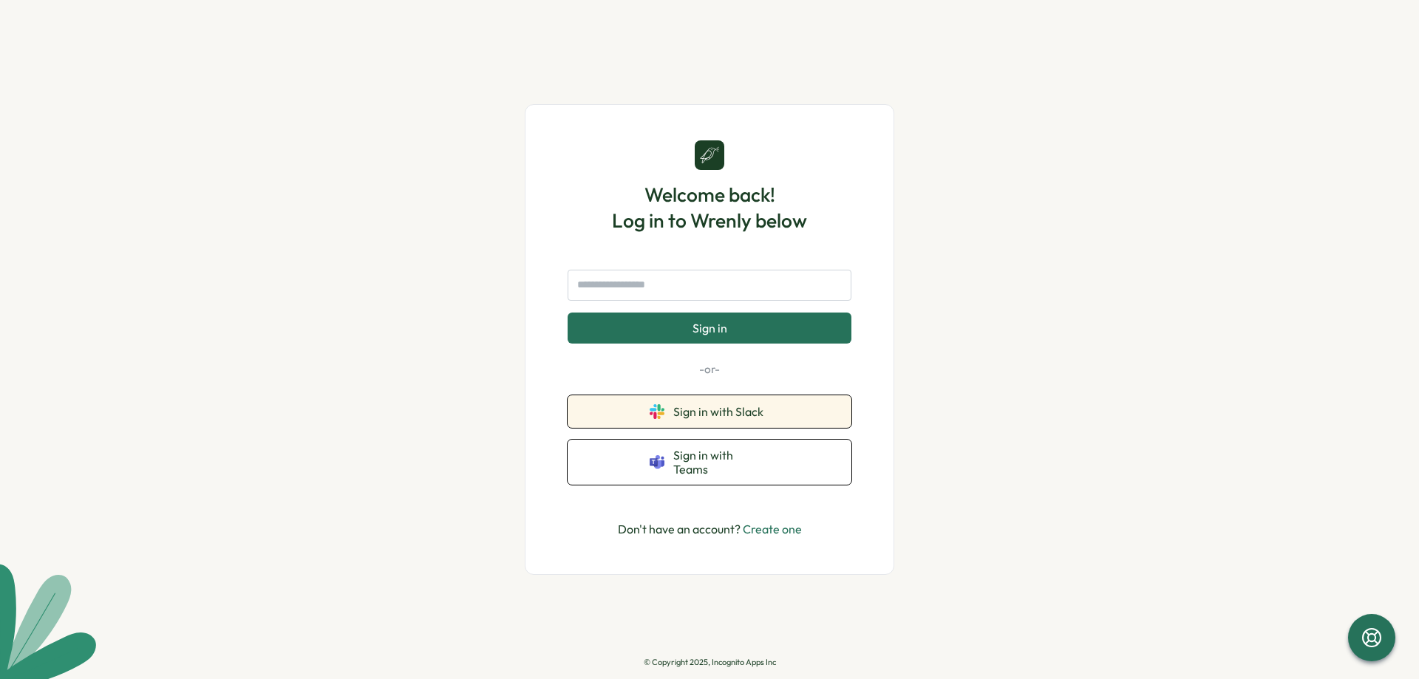
click at [714, 412] on span "Sign in with Slack" at bounding box center [721, 411] width 96 height 13
